Goal: Information Seeking & Learning: Learn about a topic

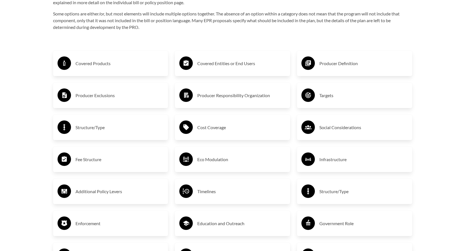
scroll to position [955, 0]
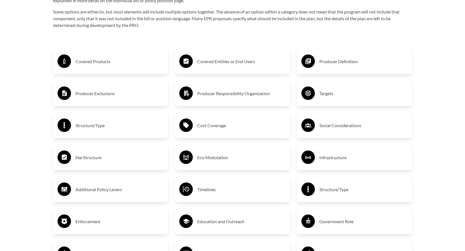
click at [83, 155] on h3 "Fee Structure" at bounding box center [120, 157] width 88 height 9
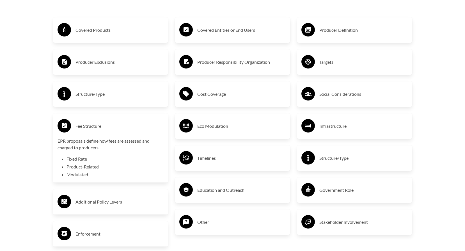
scroll to position [1067, 0]
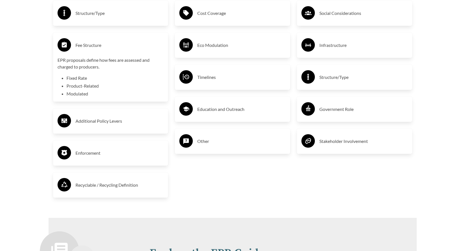
click at [93, 154] on h3 "Enforcement" at bounding box center [120, 153] width 88 height 9
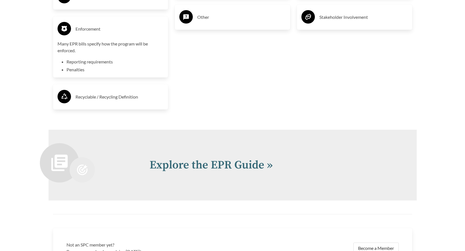
scroll to position [1263, 0]
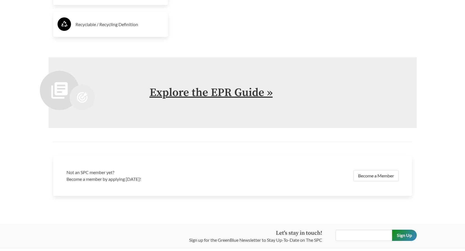
click at [217, 95] on link "Explore the EPR Guide »" at bounding box center [211, 93] width 123 height 14
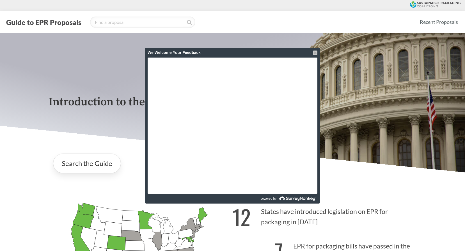
click at [317, 53] on div at bounding box center [315, 53] width 4 height 4
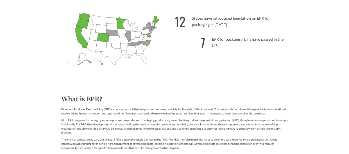
scroll to position [309, 0]
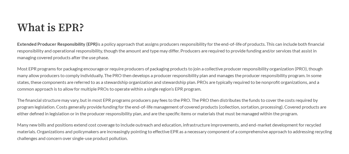
scroll to position [281, 0]
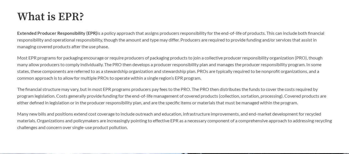
click at [279, 14] on h2 "What is EPR?" at bounding box center [174, 17] width 314 height 13
click at [17, 17] on div "What is EPR? Extended Producer Responsibility (EPR) is a policy approach that a…" at bounding box center [174, 71] width 323 height 120
